Goal: Task Accomplishment & Management: Use online tool/utility

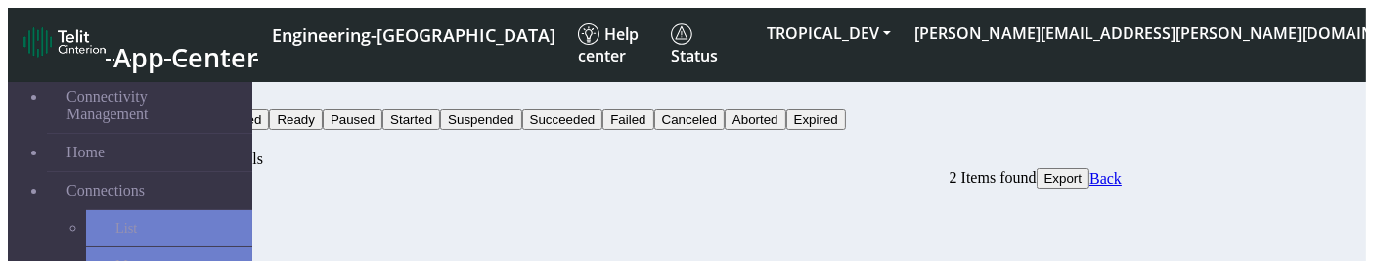
click at [725, 151] on div "Bulk Activity Details 2 Items found Export Back" at bounding box center [626, 170] width 992 height 38
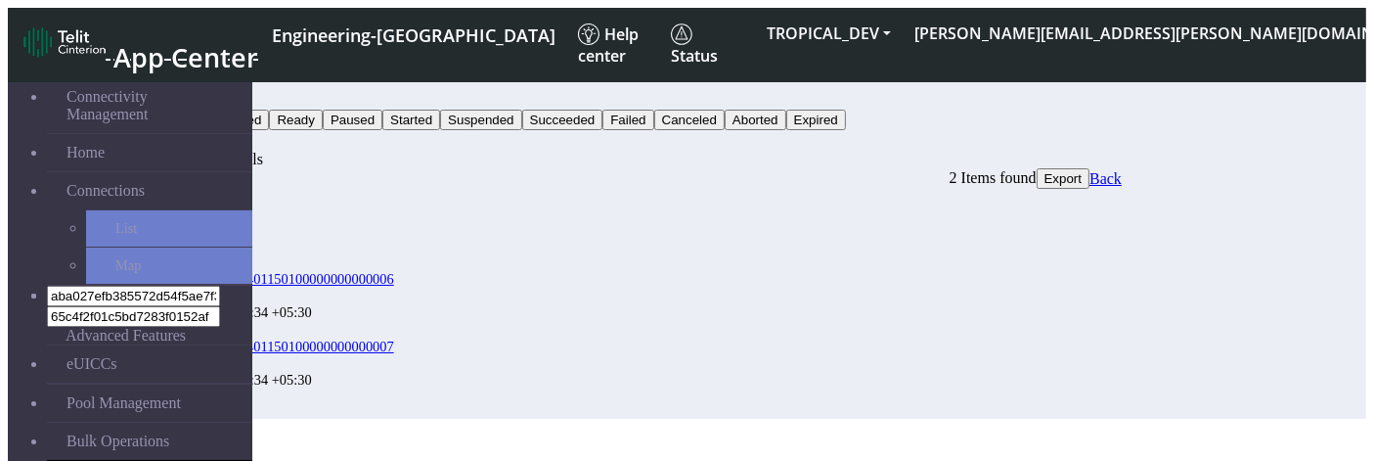
click at [1083, 171] on span "Export" at bounding box center [1063, 178] width 38 height 15
click at [183, 89] on button "Status" at bounding box center [156, 99] width 53 height 21
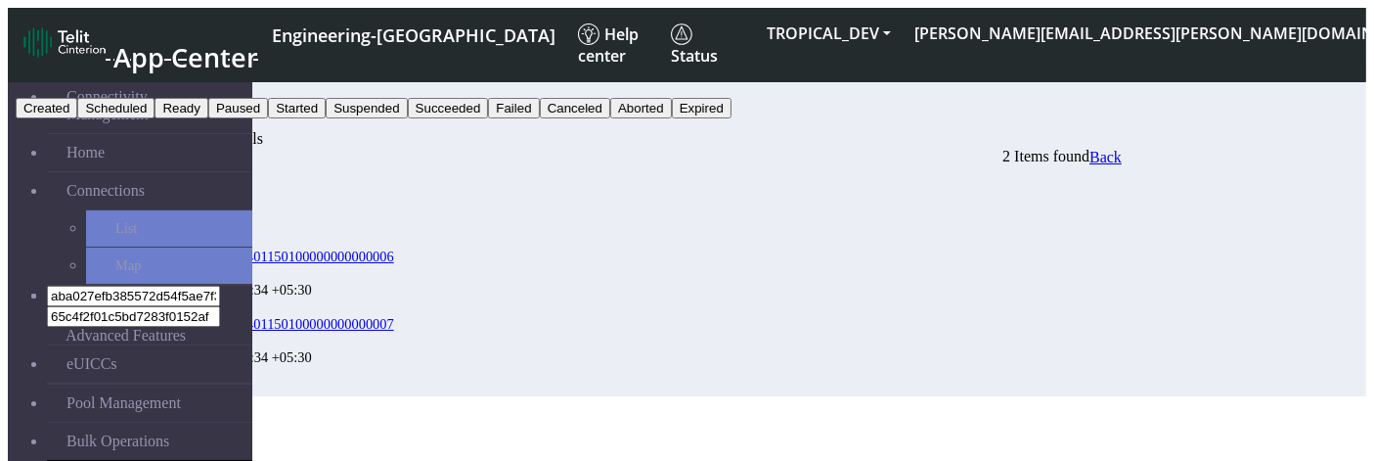
click at [539, 118] on button "Failed" at bounding box center [513, 108] width 51 height 21
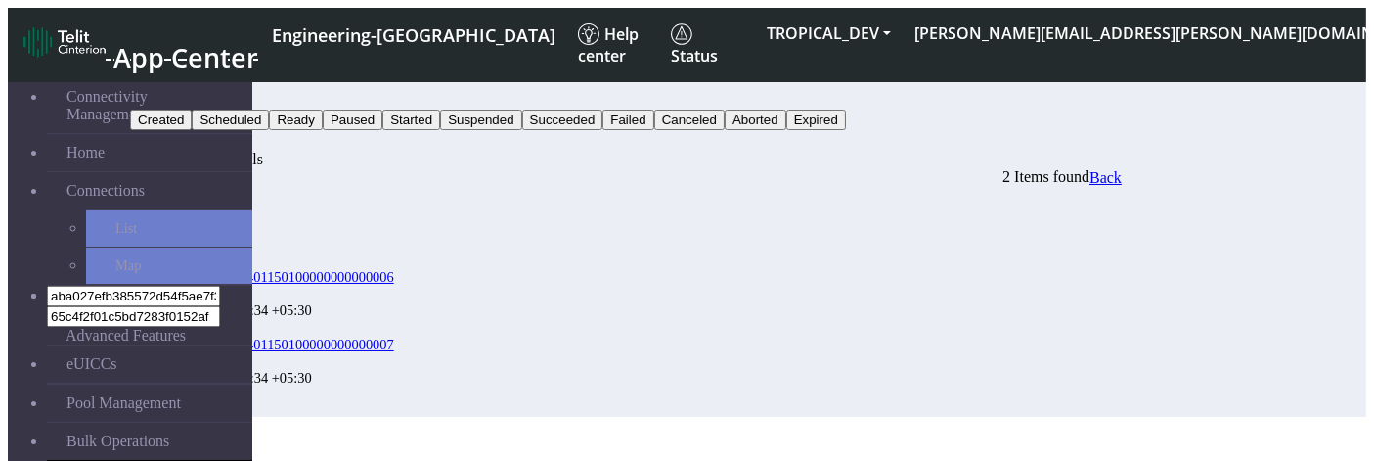
click at [187, 130] on button "Search" at bounding box center [158, 140] width 57 height 21
click at [183, 89] on button "Status" at bounding box center [156, 99] width 53 height 21
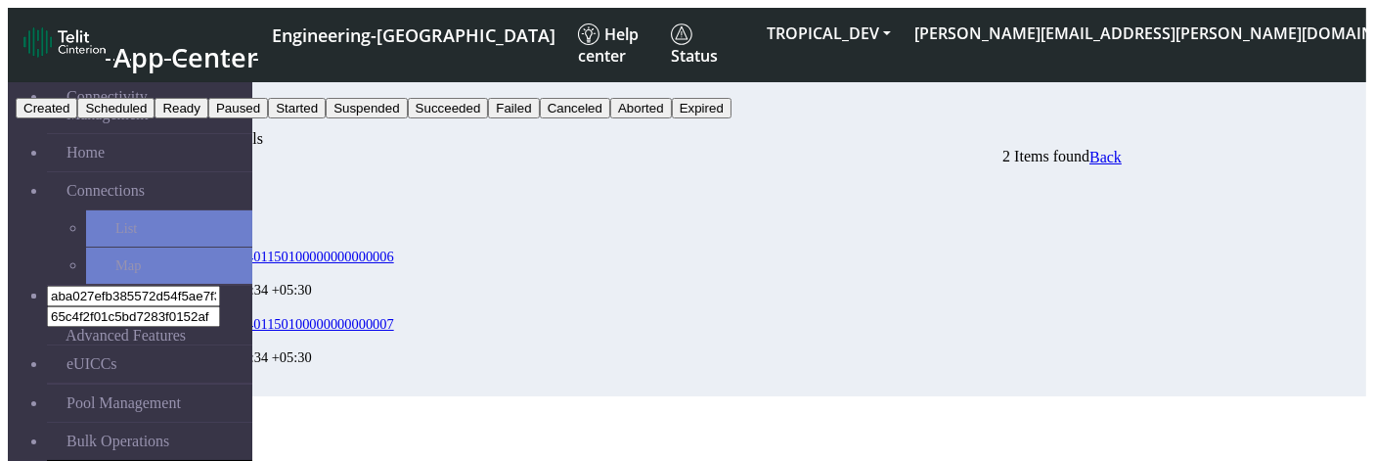
click at [539, 118] on button "Failed" at bounding box center [513, 108] width 51 height 21
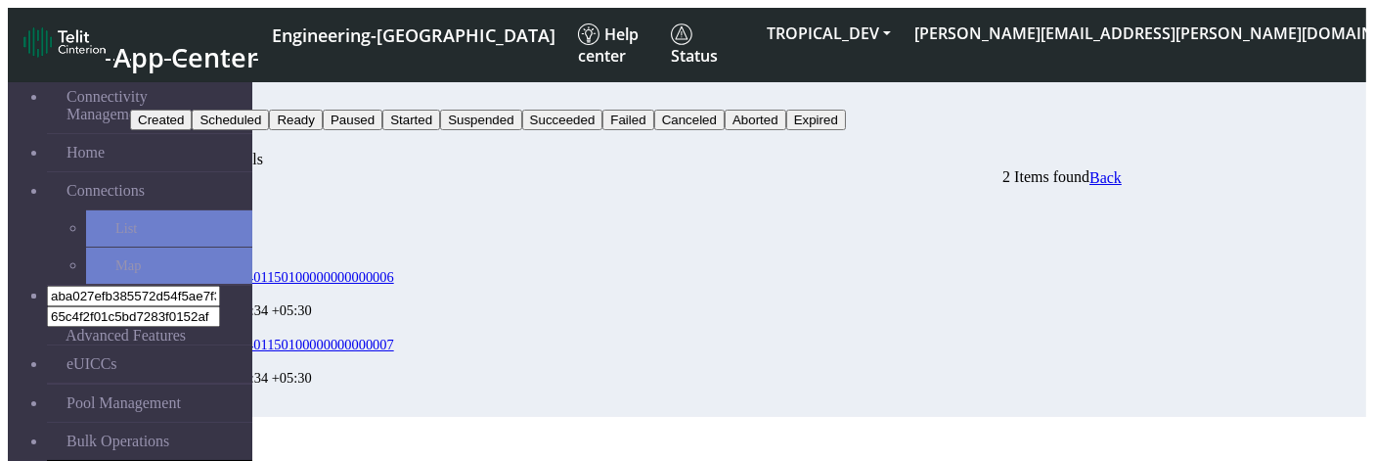
click at [187, 130] on button "Search" at bounding box center [158, 140] width 57 height 21
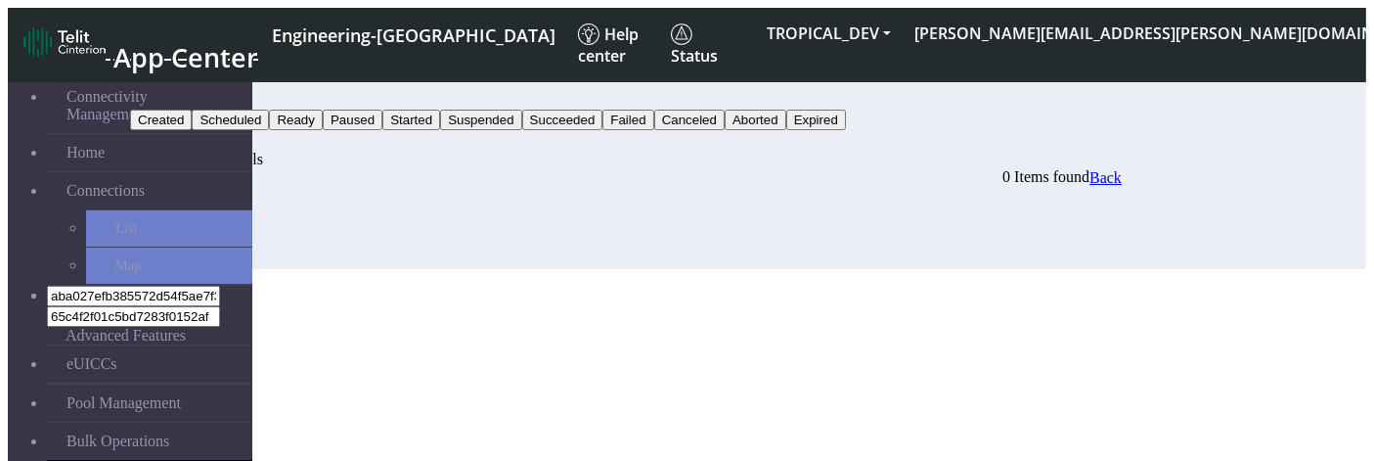
click at [187, 130] on button "Search" at bounding box center [158, 140] width 57 height 21
click at [195, 145] on icon "button" at bounding box center [195, 145] width 0 height 0
